Goal: Task Accomplishment & Management: Use online tool/utility

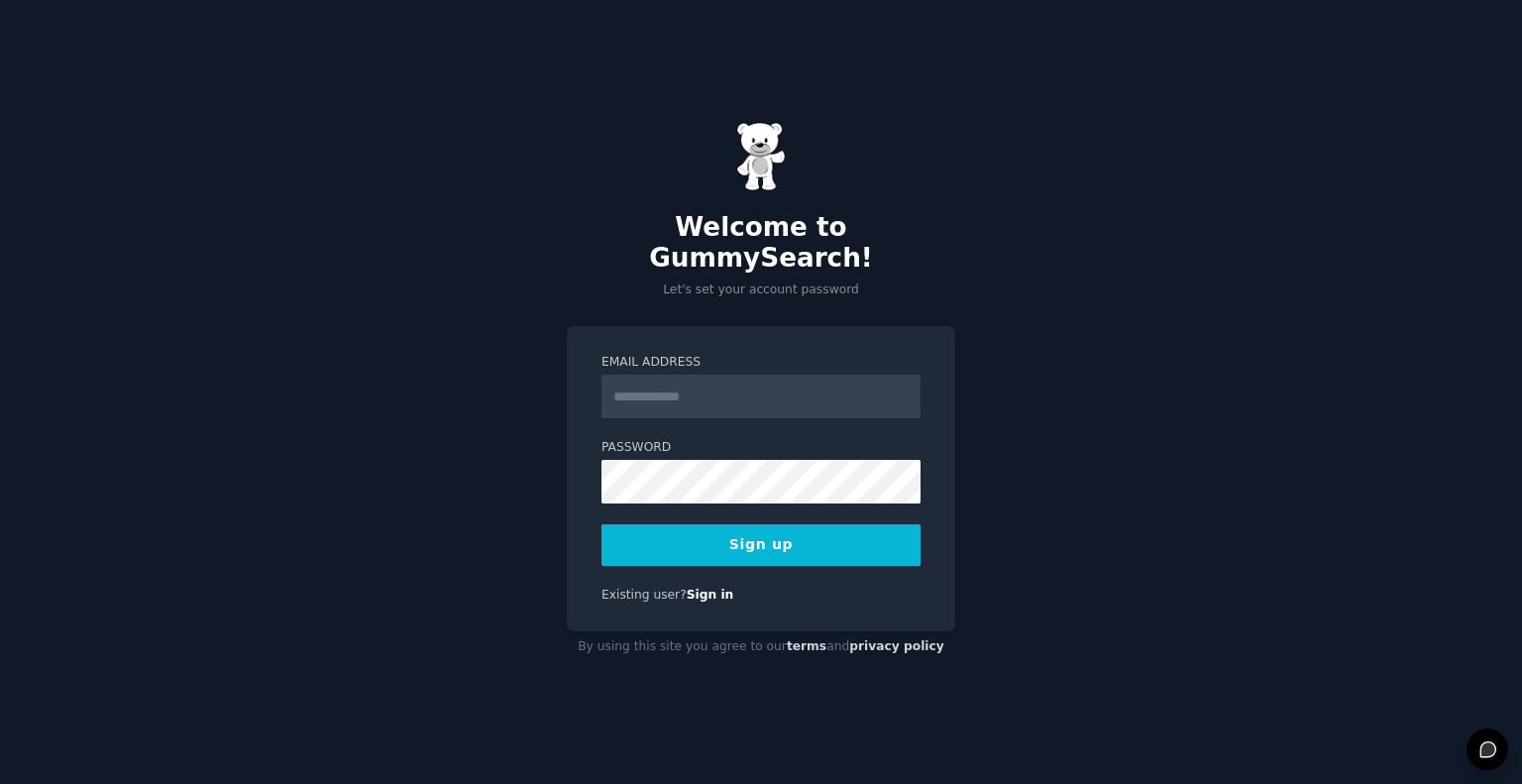
click at [707, 389] on input "Email Address" at bounding box center [761, 396] width 319 height 44
type input "**********"
click at [793, 532] on button "Sign up" at bounding box center [761, 545] width 319 height 42
click at [734, 531] on button "Sign up" at bounding box center [761, 545] width 319 height 42
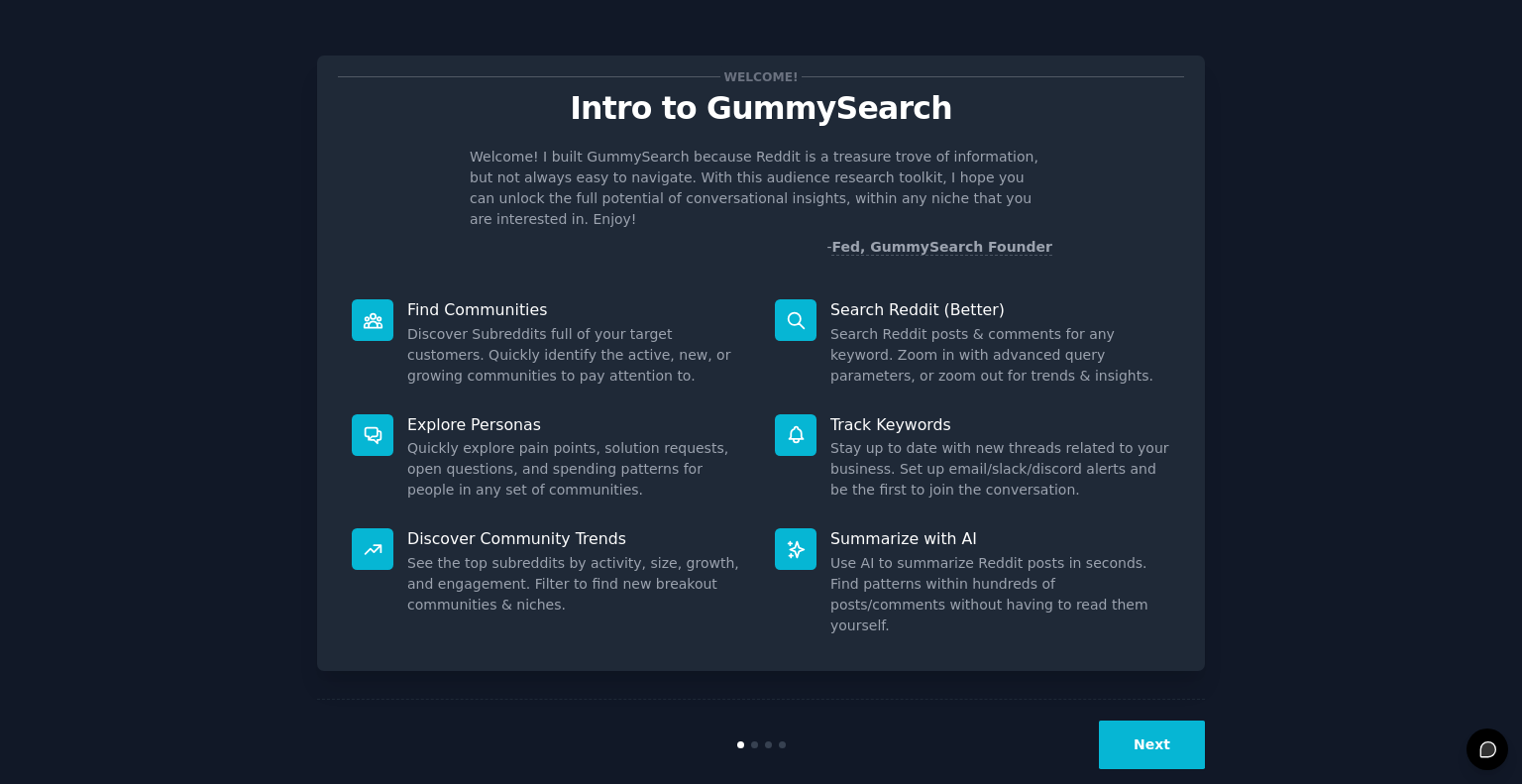
click at [1152, 698] on div "Next" at bounding box center [761, 743] width 888 height 91
click at [1155, 720] on button "Next" at bounding box center [1152, 744] width 106 height 49
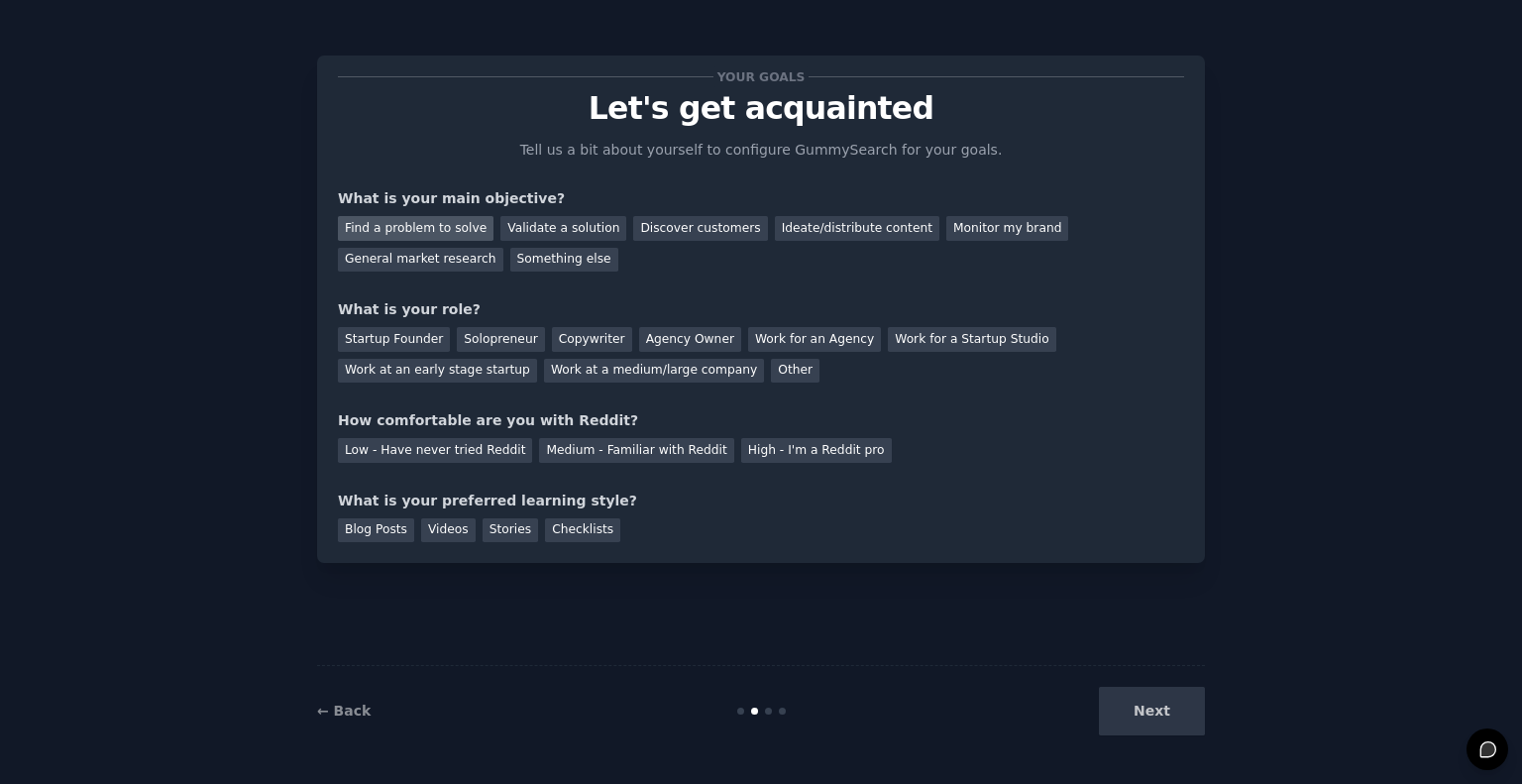
click at [421, 231] on div "Find a problem to solve" at bounding box center [416, 228] width 156 height 25
drag, startPoint x: 568, startPoint y: 223, endPoint x: 527, endPoint y: 242, distance: 45.2
click at [567, 224] on div "Validate a solution" at bounding box center [564, 228] width 126 height 25
click at [456, 228] on div "Find a problem to solve" at bounding box center [416, 228] width 156 height 25
click at [399, 337] on div "Startup Founder" at bounding box center [394, 339] width 112 height 25
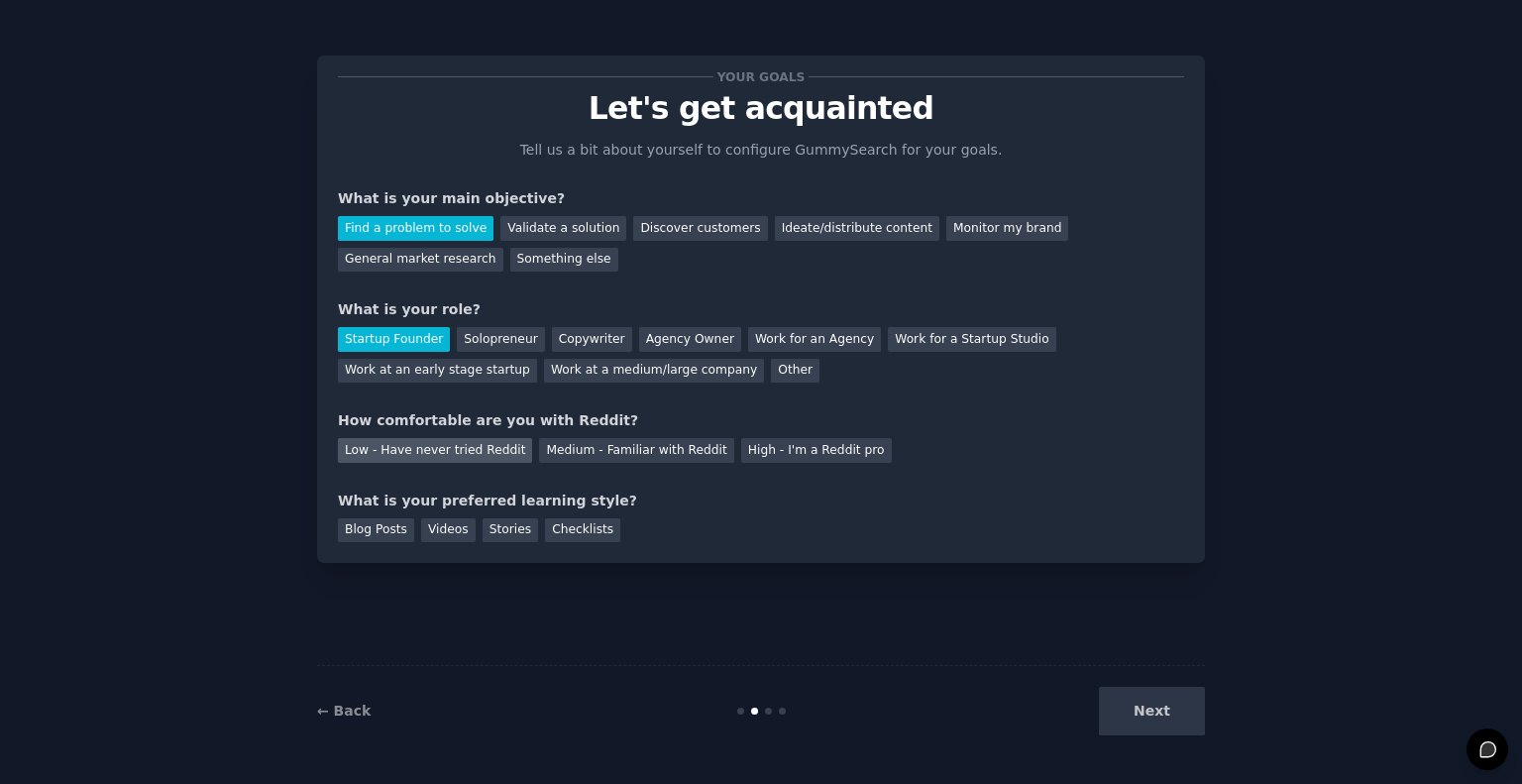
click at [423, 448] on div "Low - Have never tried Reddit" at bounding box center [435, 450] width 195 height 25
click at [431, 534] on div "Videos" at bounding box center [448, 530] width 55 height 25
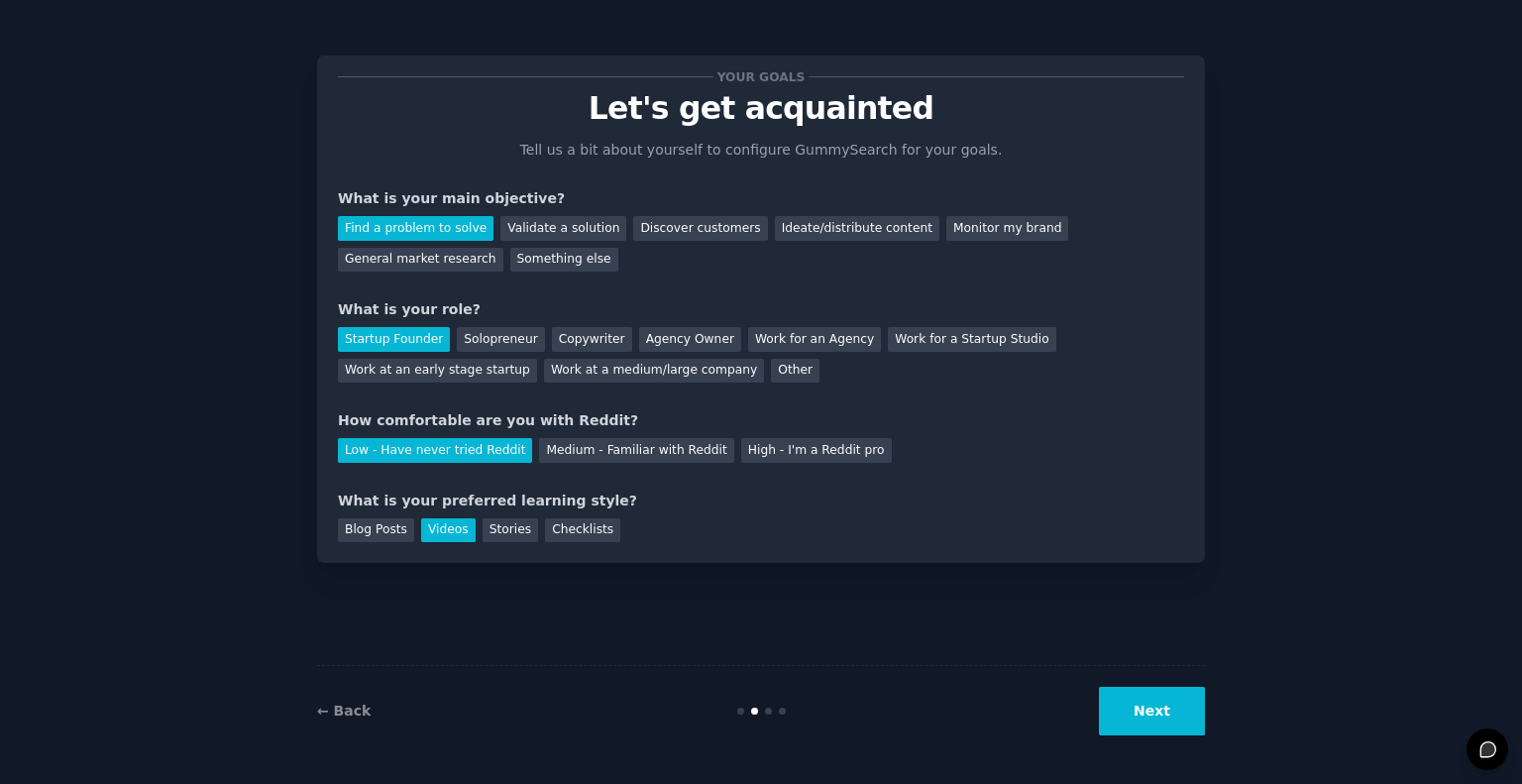
click at [1155, 717] on button "Next" at bounding box center [1152, 710] width 106 height 49
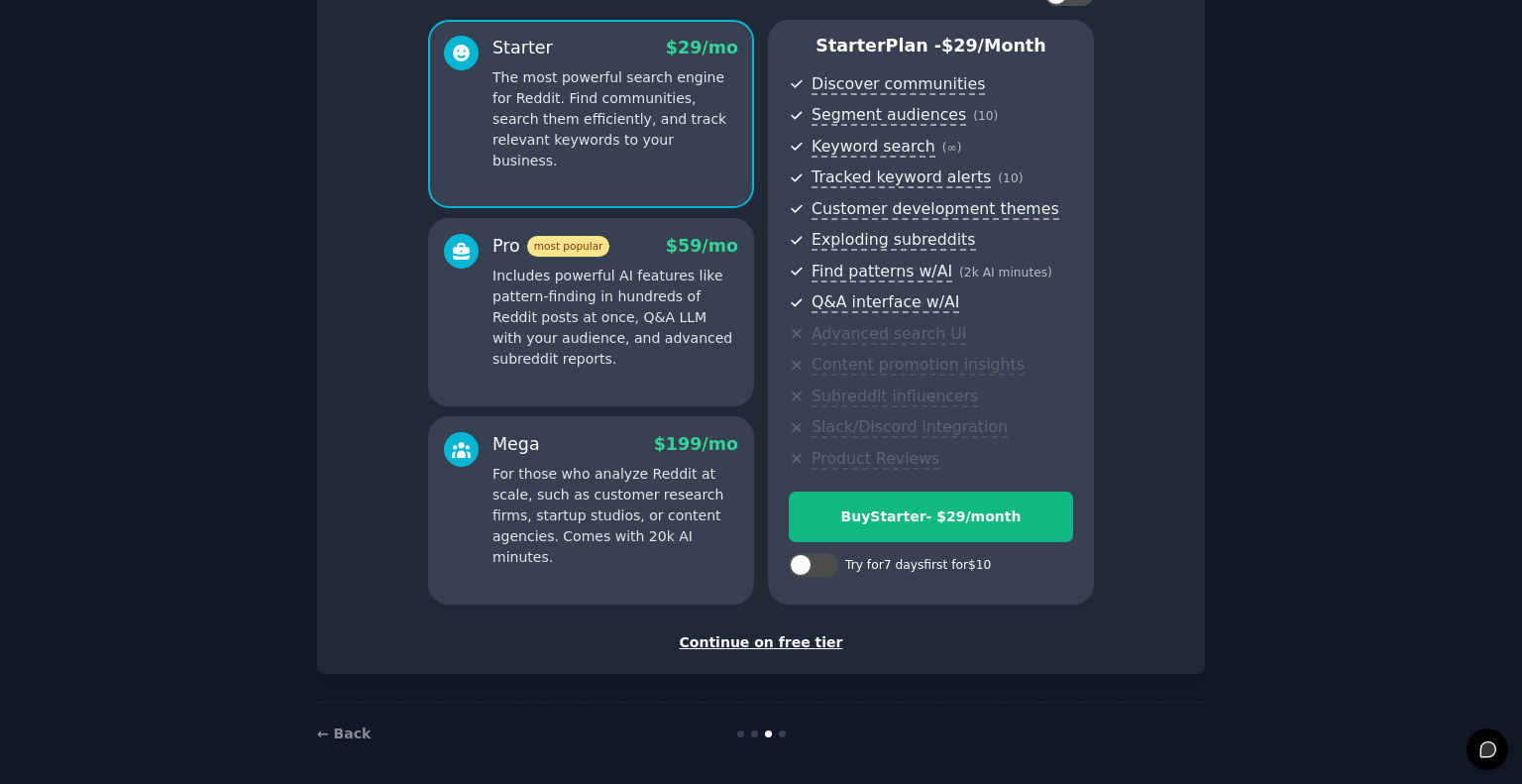
scroll to position [166, 0]
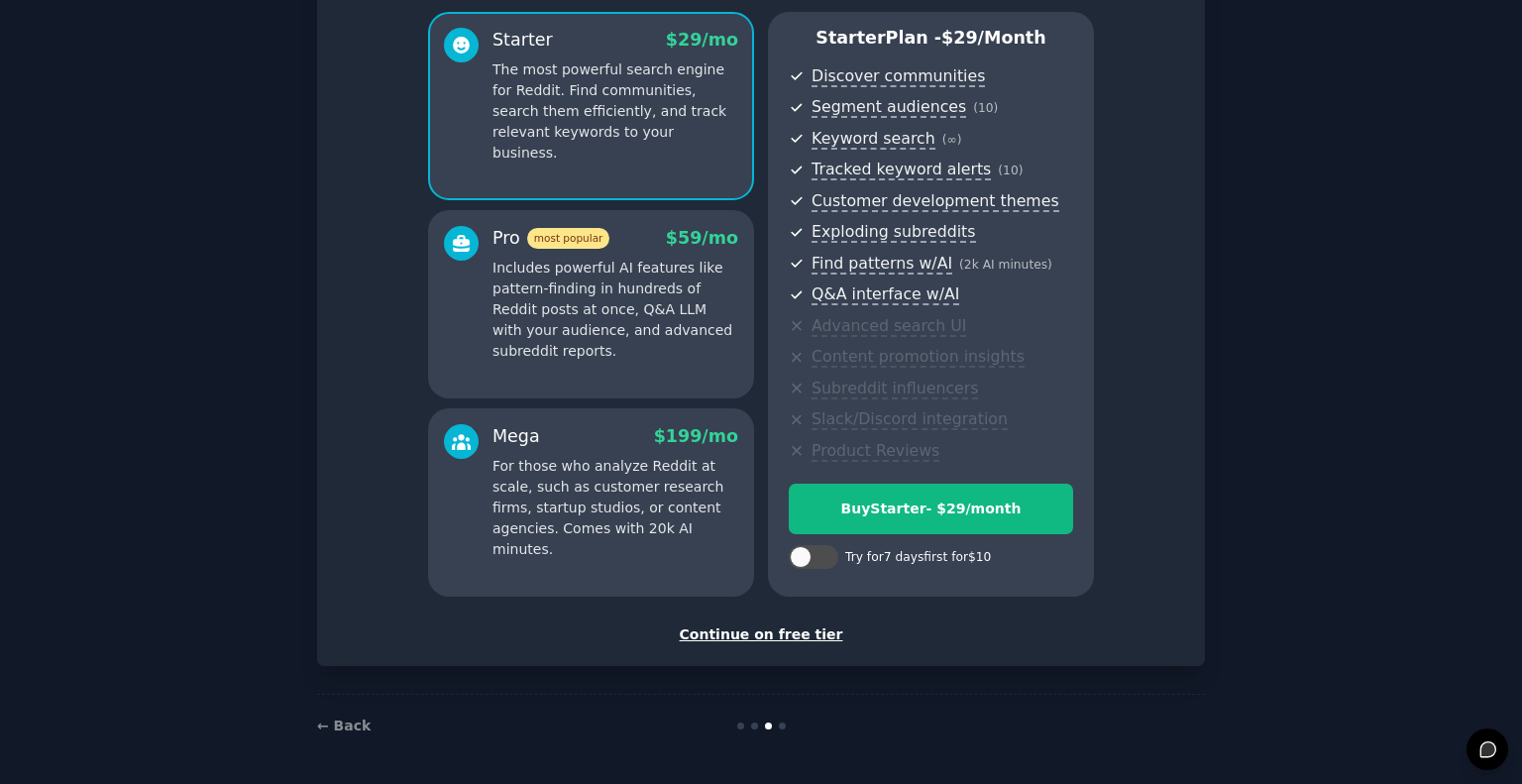
click at [767, 632] on div "Continue on free tier" at bounding box center [761, 634] width 846 height 21
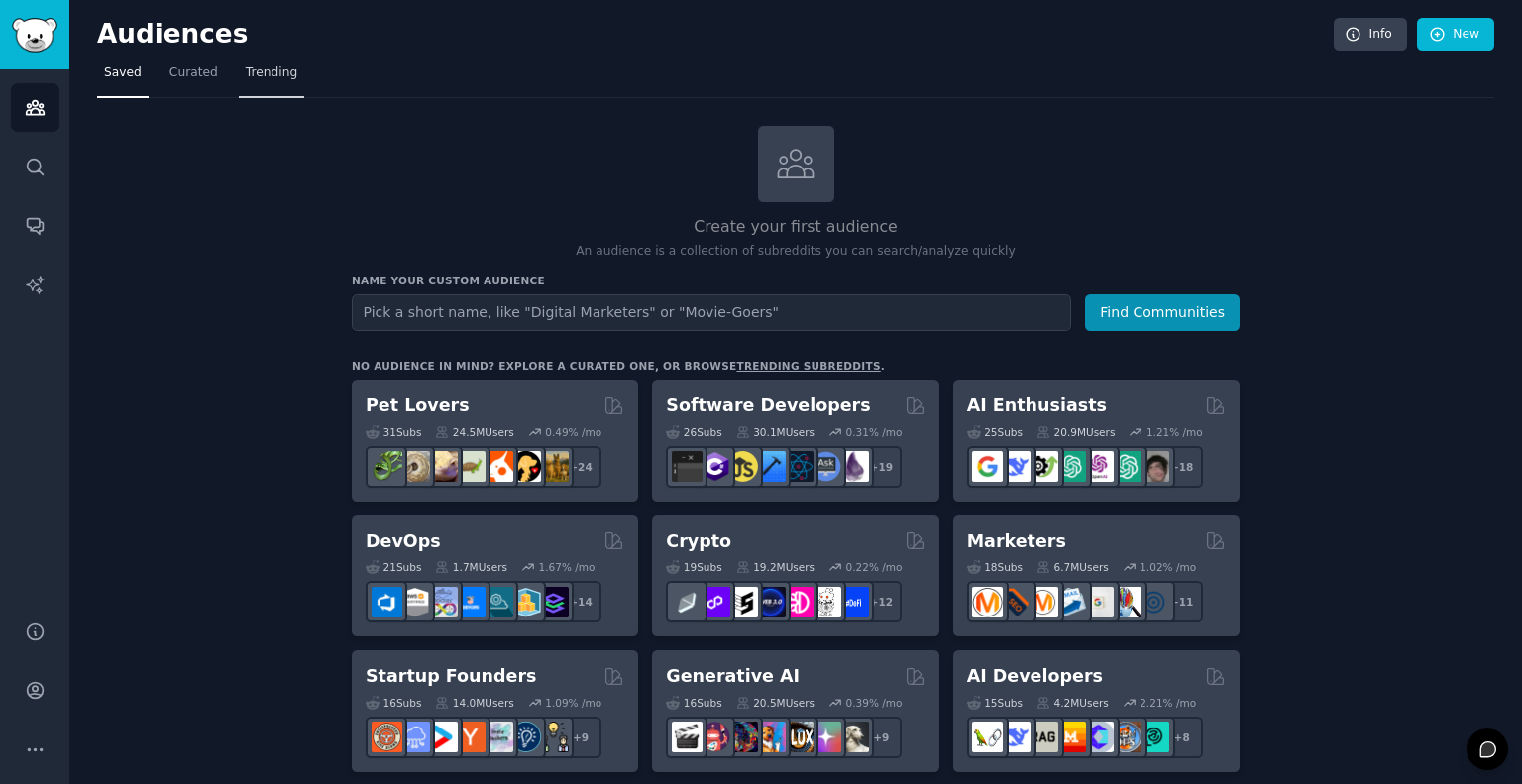
click at [264, 60] on link "Trending" at bounding box center [271, 78] width 66 height 41
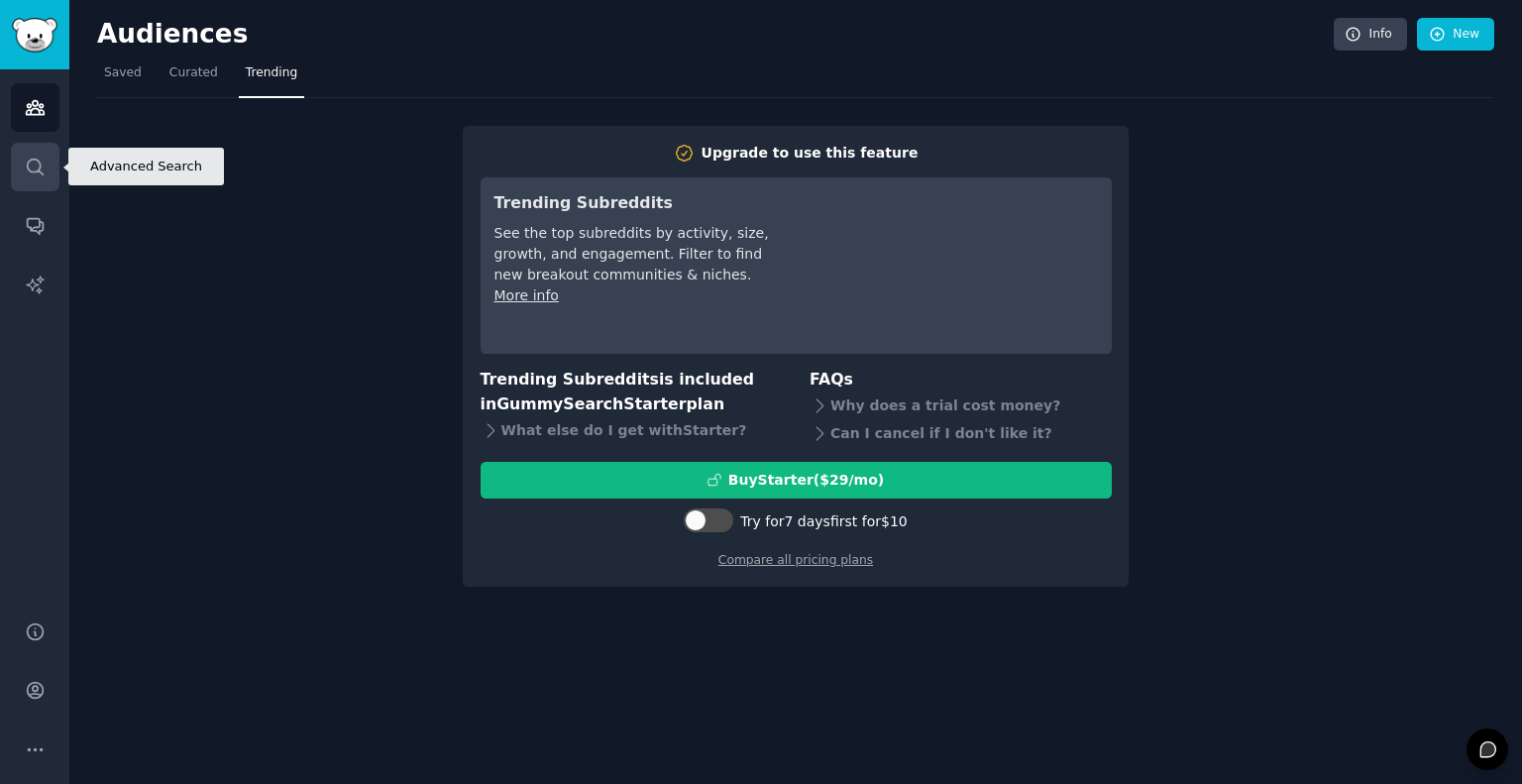
click at [32, 165] on icon "Sidebar" at bounding box center [35, 167] width 21 height 21
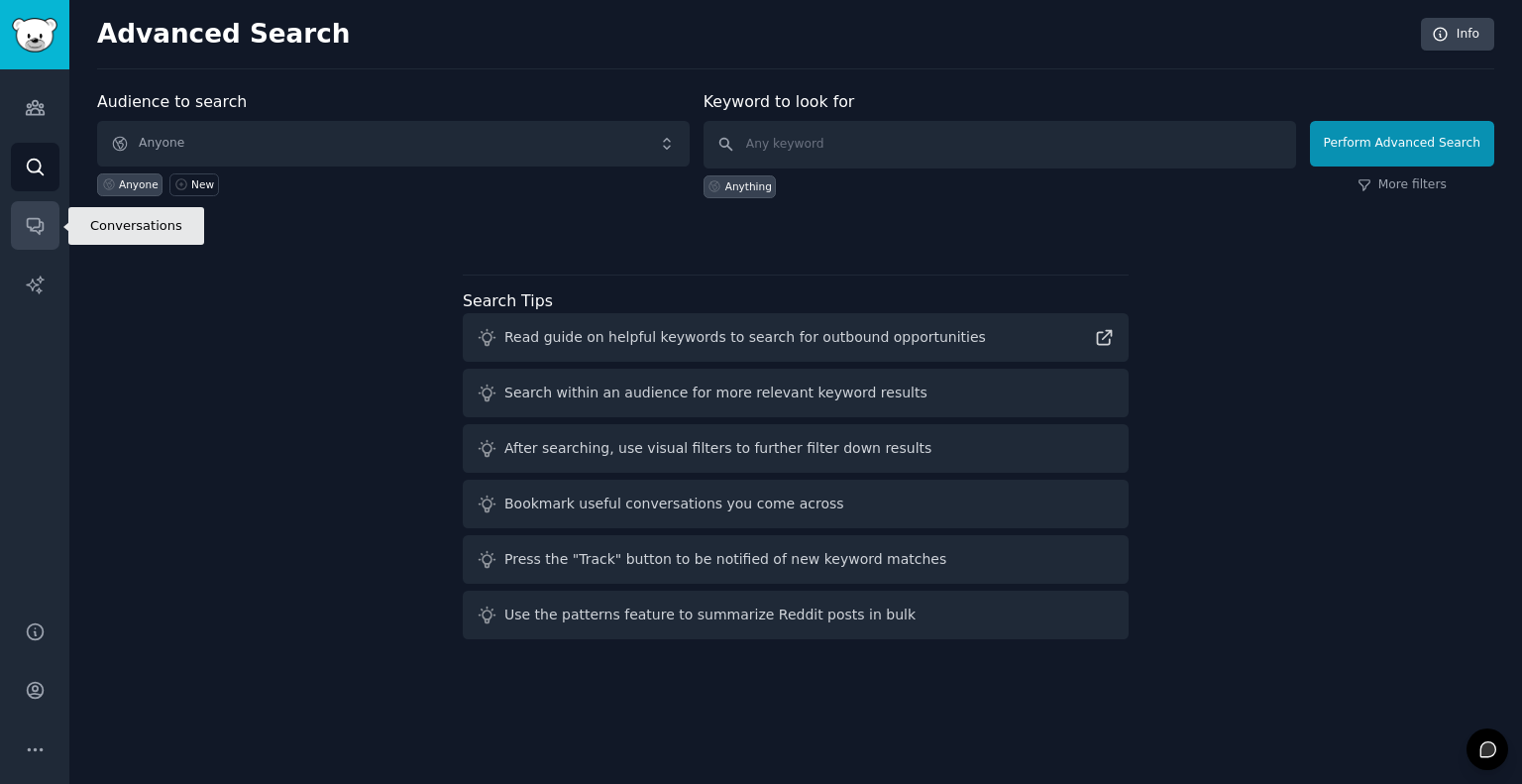
click at [32, 215] on link "Conversations" at bounding box center [35, 225] width 49 height 49
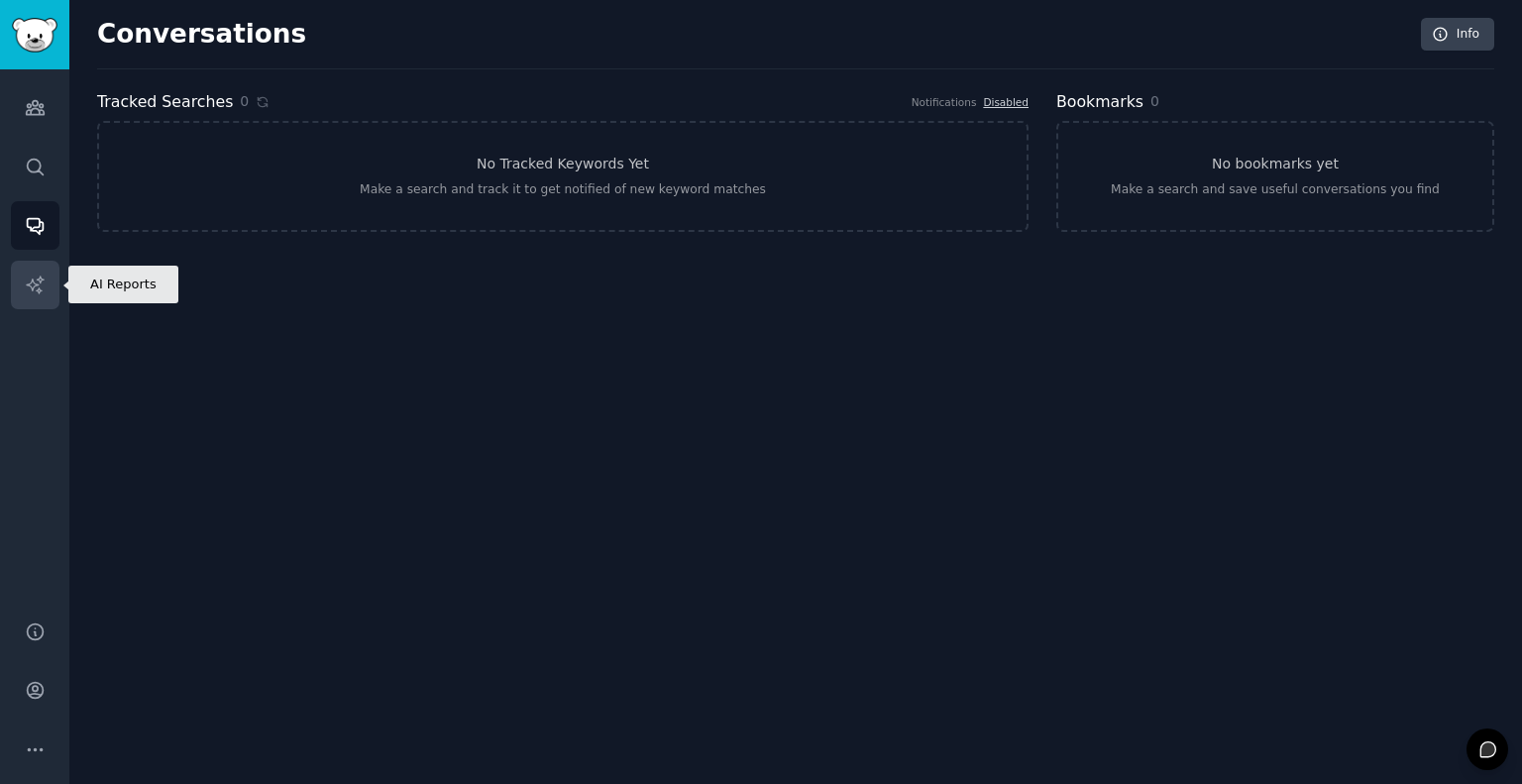
click at [30, 280] on icon "Sidebar" at bounding box center [35, 284] width 21 height 21
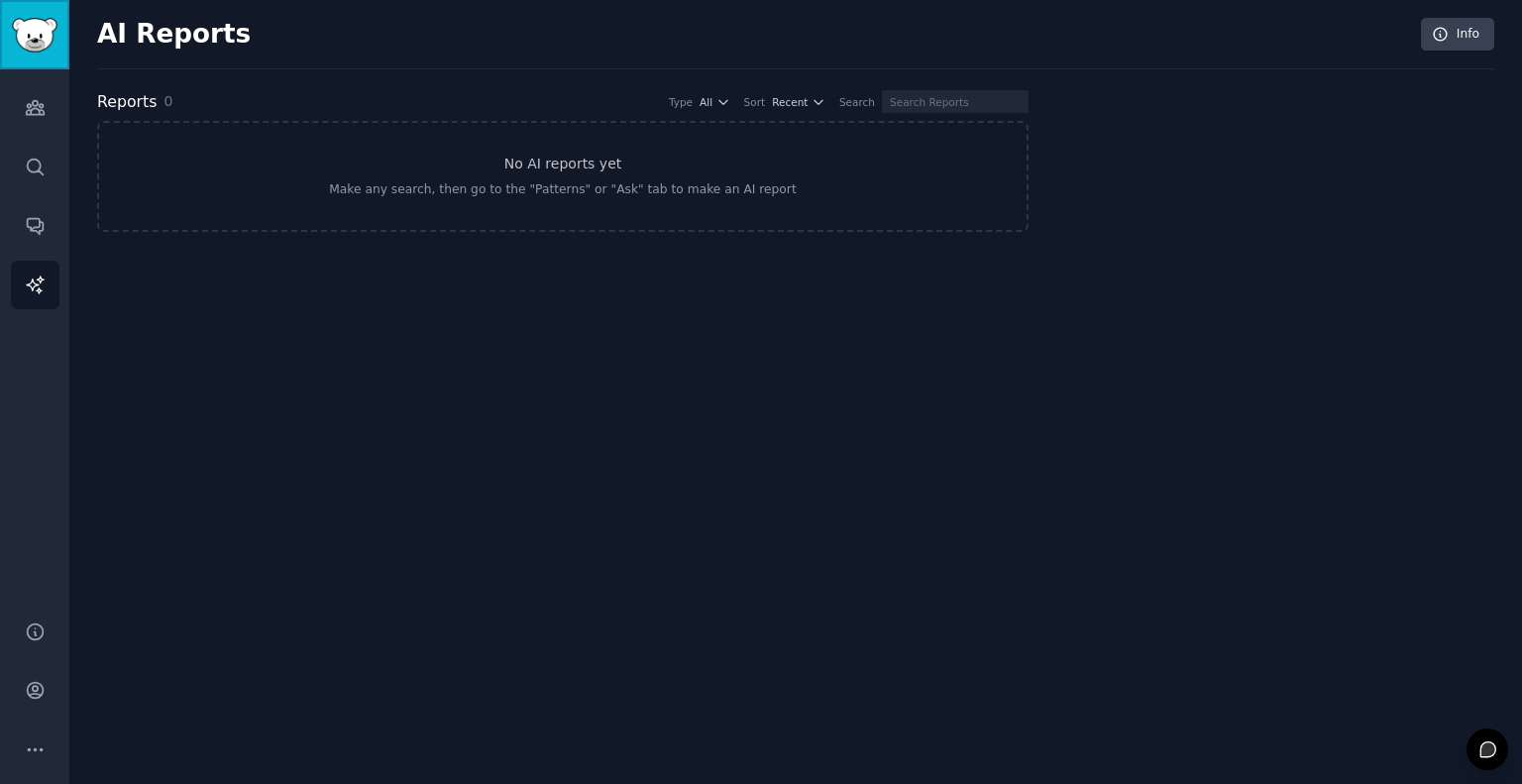
click at [28, 48] on img "Sidebar" at bounding box center [35, 35] width 46 height 35
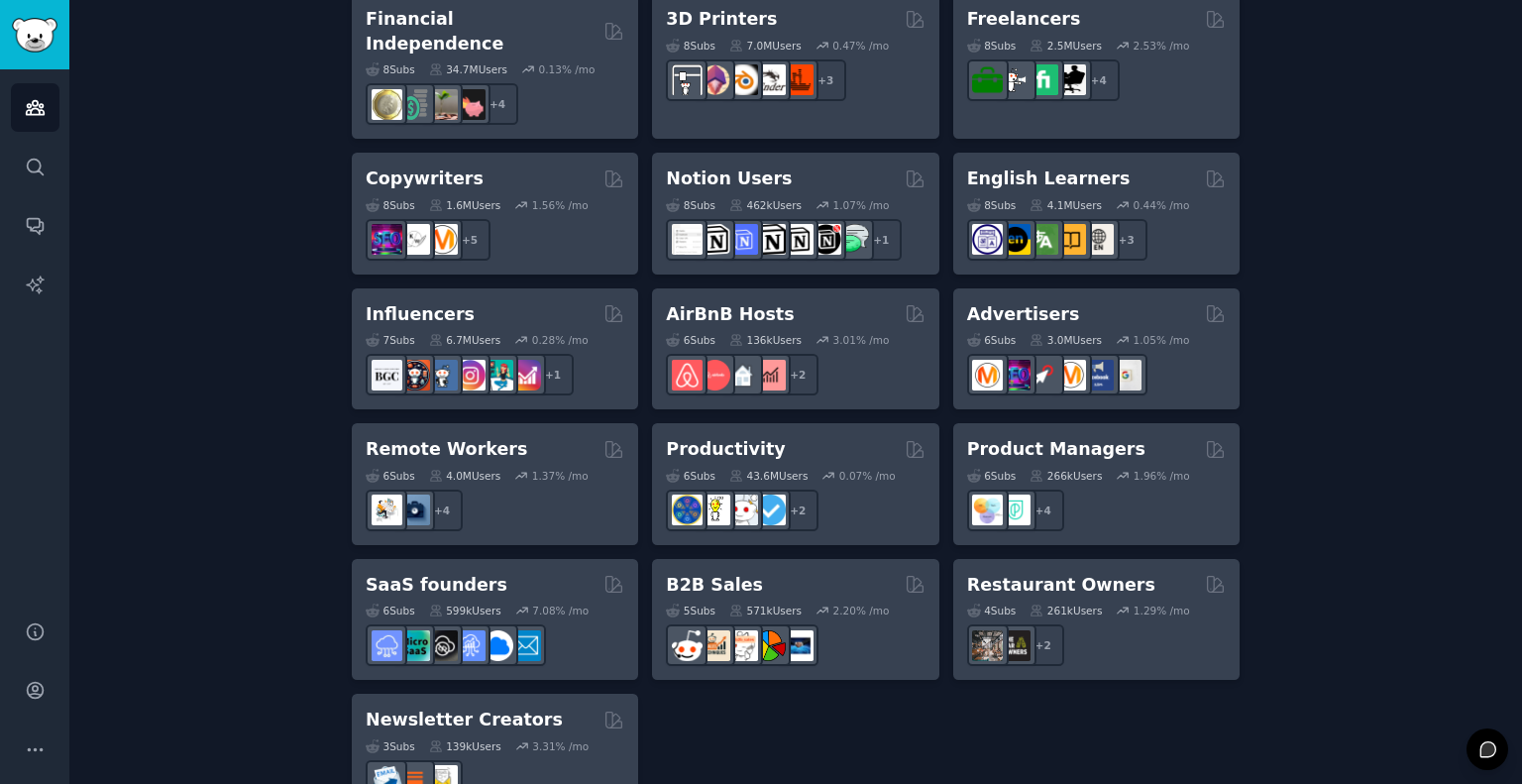
scroll to position [1500, 0]
